Goal: Task Accomplishment & Management: Complete application form

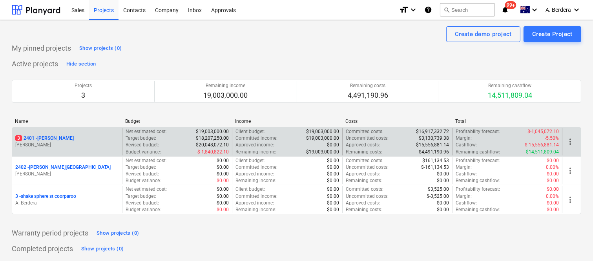
click at [59, 138] on p "3 2401 - Della Rosa" at bounding box center [44, 138] width 59 height 7
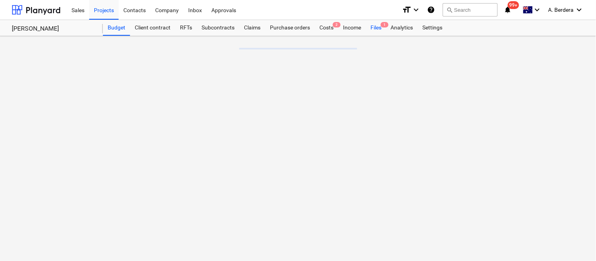
click at [374, 29] on div "Files 1" at bounding box center [376, 28] width 20 height 16
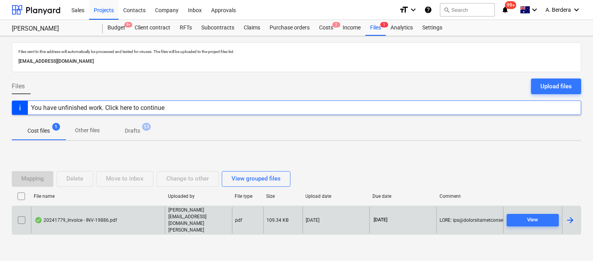
click at [54, 223] on div "20241779_Invoice - INV-19886.pdf" at bounding box center [76, 220] width 82 height 6
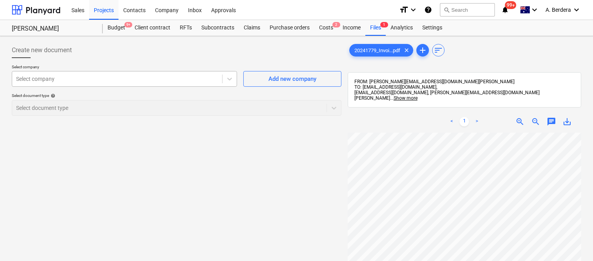
click at [140, 76] on div at bounding box center [117, 79] width 202 height 8
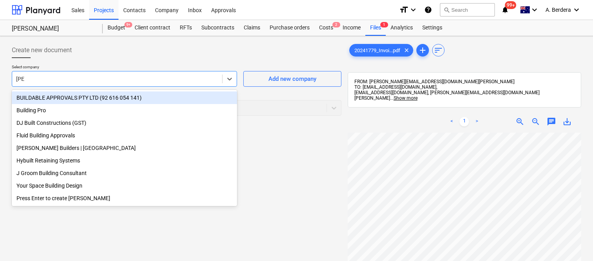
type input "buil"
click at [129, 99] on div "BUILDABLE APPROVALS PTY LTD (92 616 054 141)" at bounding box center [124, 98] width 225 height 13
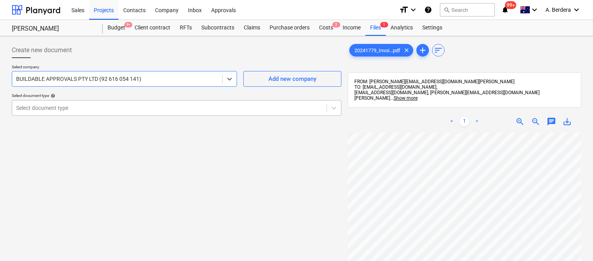
click at [129, 103] on div "Select document type" at bounding box center [169, 108] width 315 height 11
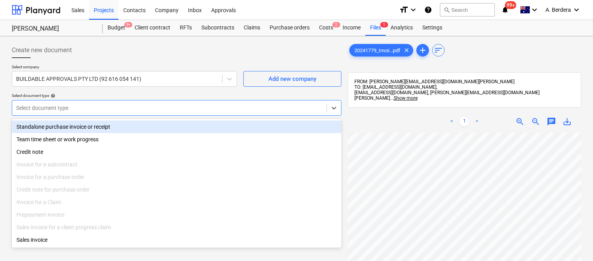
click at [122, 123] on div "Standalone purchase invoice or receipt" at bounding box center [177, 127] width 330 height 13
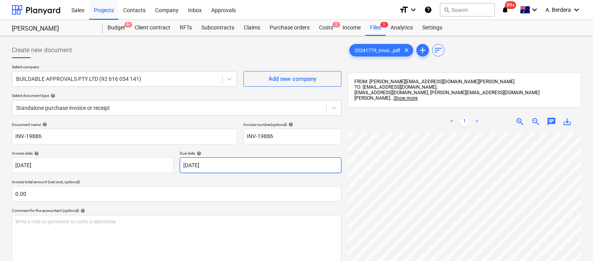
scroll to position [55, 8]
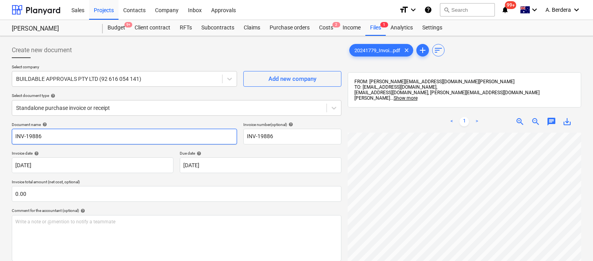
click at [13, 137] on input "INV-19886" at bounding box center [124, 137] width 225 height 16
type input "BUILDABLE APPROVALS INV- INV-19886"
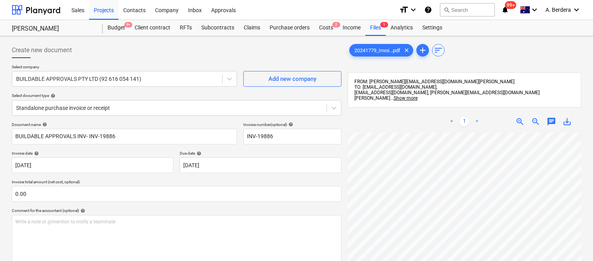
scroll to position [174, 62]
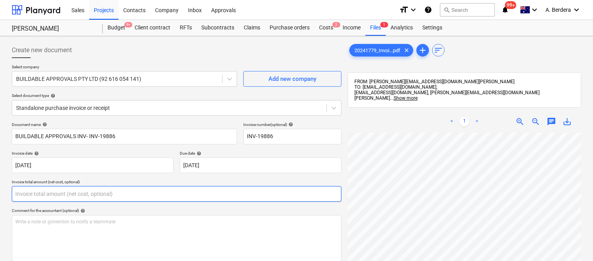
click at [103, 191] on input "text" at bounding box center [177, 194] width 330 height 16
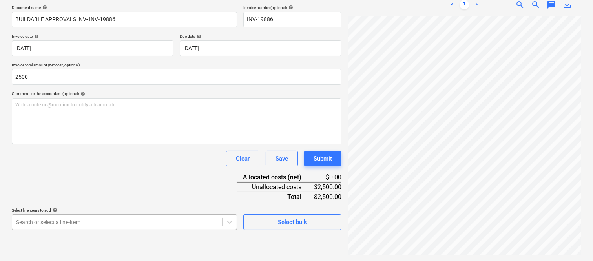
type input "2,500.00"
click at [97, 144] on body "Sales Projects Contacts Company Inbox Approvals format_size keyboard_arrow_down…" at bounding box center [296, 13] width 593 height 261
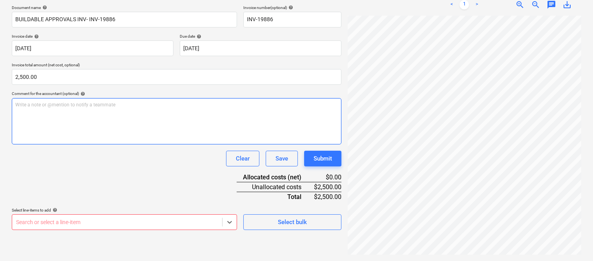
scroll to position [118, 0]
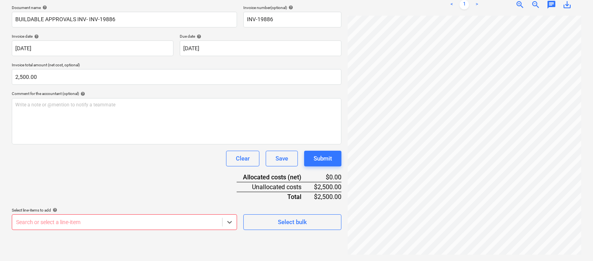
click at [111, 144] on body "Sales Projects Contacts Company Inbox Approvals format_size keyboard_arrow_down…" at bounding box center [296, 13] width 593 height 261
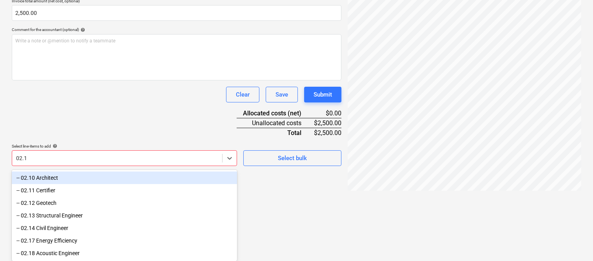
type input "02.11"
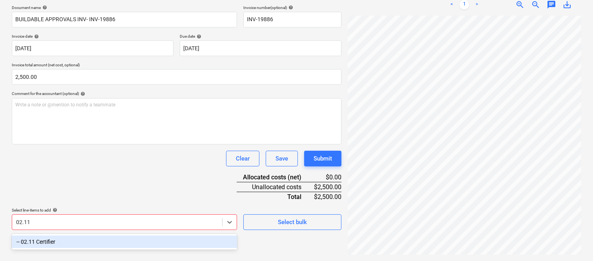
click at [109, 238] on div "-- 02.11 Certifier" at bounding box center [124, 242] width 225 height 13
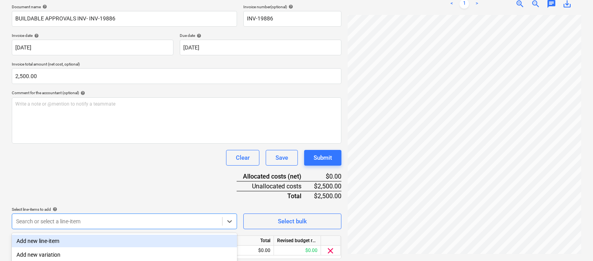
click at [128, 164] on div "Clear Save Submit" at bounding box center [177, 158] width 330 height 16
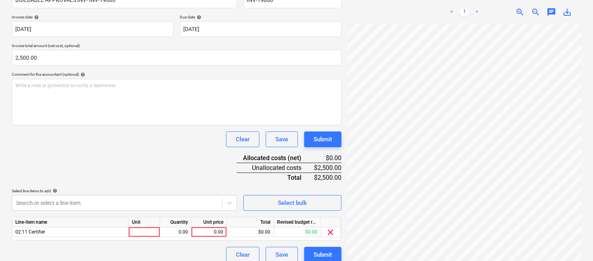
scroll to position [144, 0]
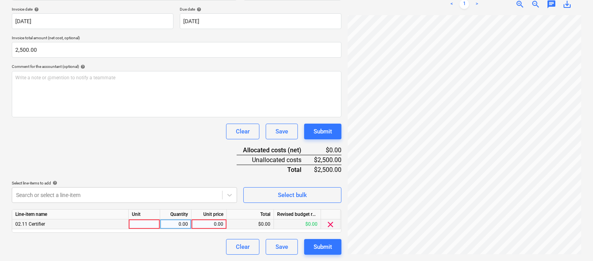
click at [147, 226] on div at bounding box center [144, 225] width 31 height 10
type input "INVOICE"
click at [183, 223] on div "0.00" at bounding box center [175, 225] width 25 height 10
type input "2"
type input "1"
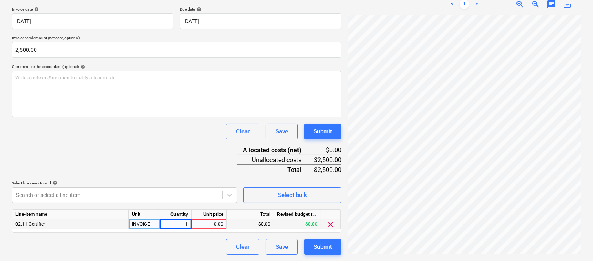
click at [216, 225] on div "0.00" at bounding box center [209, 225] width 29 height 10
type input "2500"
click at [181, 161] on div "Document name help BUILDABLE APPROVALS INV- INV-19886 Invoice number (optional)…" at bounding box center [177, 116] width 330 height 277
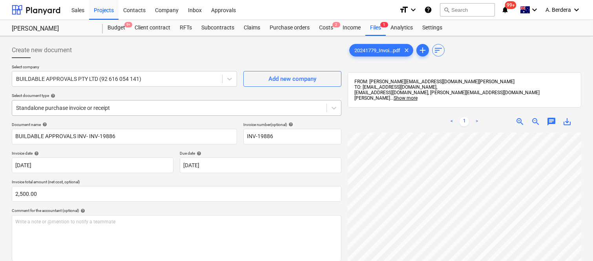
click at [157, 105] on div at bounding box center [169, 108] width 307 height 8
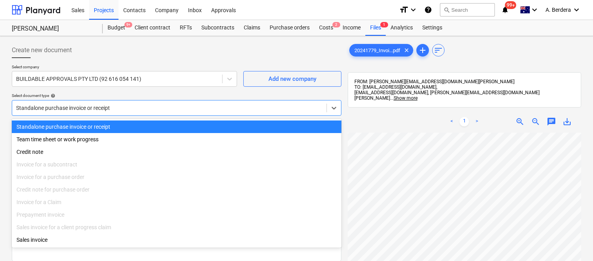
click at [160, 126] on div "Standalone purchase invoice or receipt" at bounding box center [177, 127] width 330 height 13
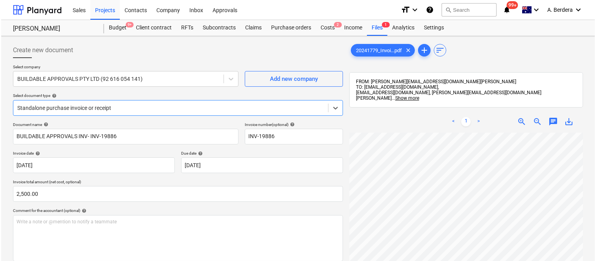
scroll to position [144, 0]
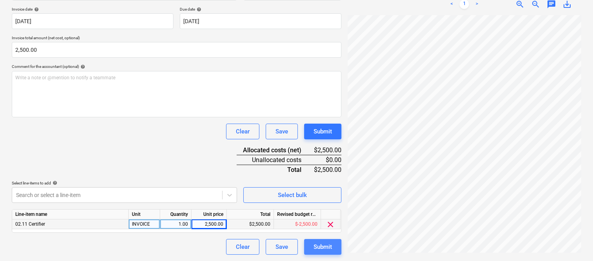
click at [323, 246] on div "Submit" at bounding box center [323, 247] width 18 height 10
